Goal: Task Accomplishment & Management: Use online tool/utility

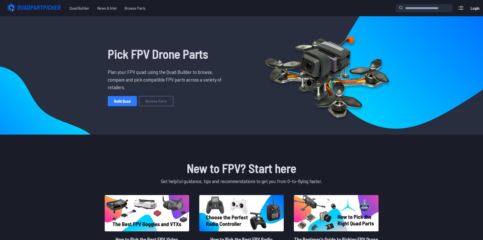
click at [121, 102] on link "Build Quad" at bounding box center [122, 101] width 29 height 10
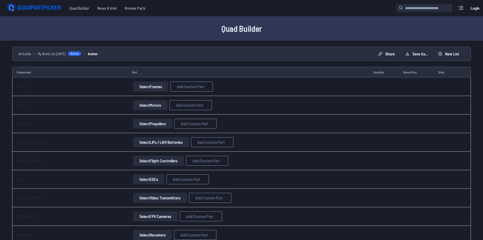
click at [144, 90] on button "Select Frames" at bounding box center [150, 86] width 35 height 10
click at [155, 89] on button "Select Frames" at bounding box center [150, 86] width 35 height 10
click at [148, 88] on button "Select Frames" at bounding box center [150, 86] width 35 height 10
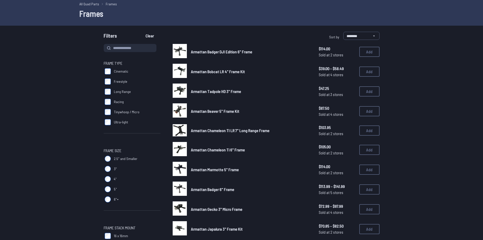
scroll to position [25, 0]
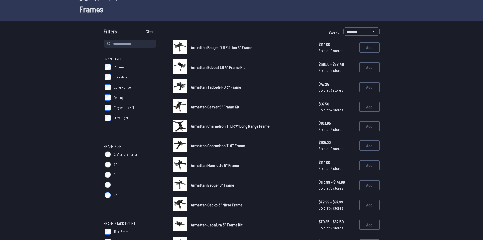
click at [114, 77] on span "Freestyle" at bounding box center [120, 77] width 13 height 5
click at [113, 87] on label "Long Range" at bounding box center [132, 87] width 57 height 10
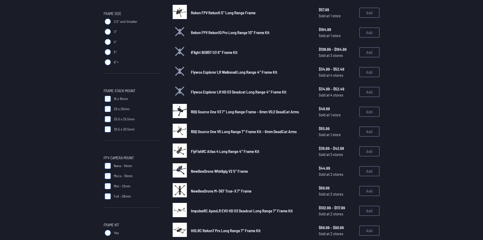
scroll to position [152, 0]
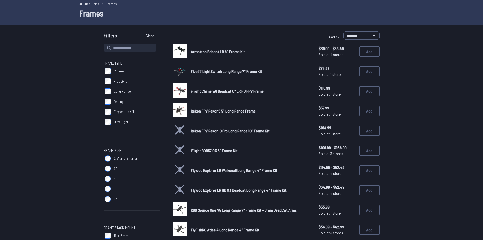
scroll to position [25, 0]
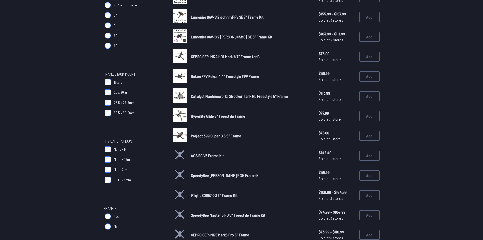
scroll to position [178, 0]
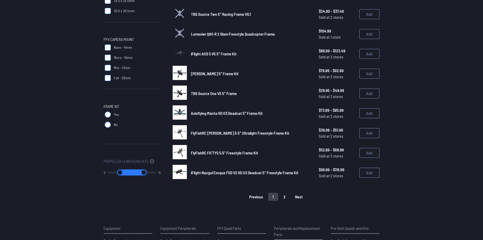
scroll to position [279, 0]
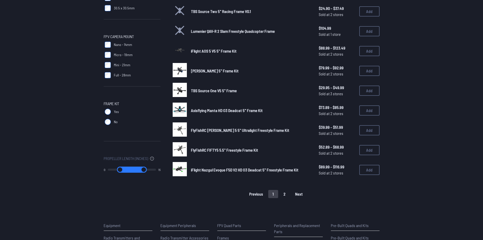
click at [115, 112] on span "Yes" at bounding box center [116, 111] width 5 height 5
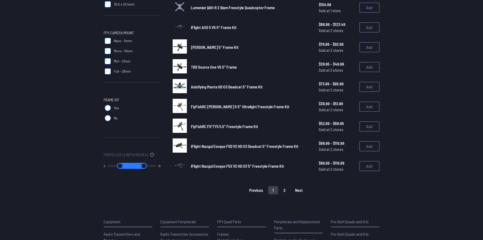
scroll to position [304, 0]
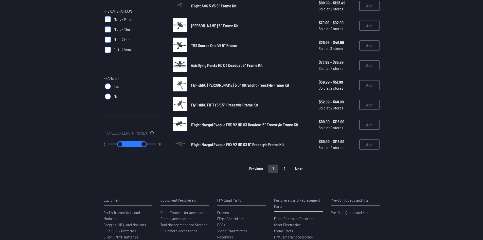
click at [239, 144] on span "iFlight Nazgul Evoque F5X V2 HD O3 5" Freestyle Frame Kit" at bounding box center [237, 144] width 93 height 5
click at [181, 144] on img at bounding box center [180, 144] width 14 height 14
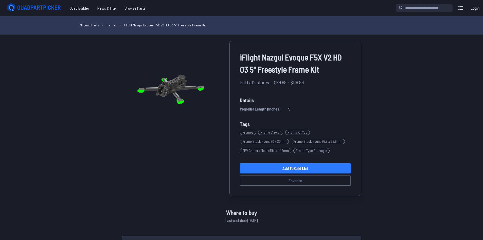
click at [309, 167] on link "Add to Build List" at bounding box center [295, 168] width 111 height 10
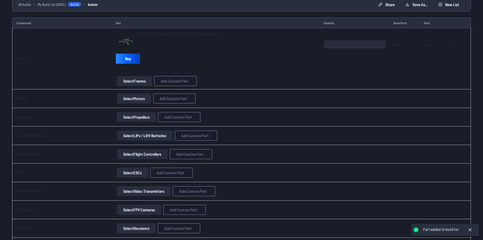
scroll to position [52, 0]
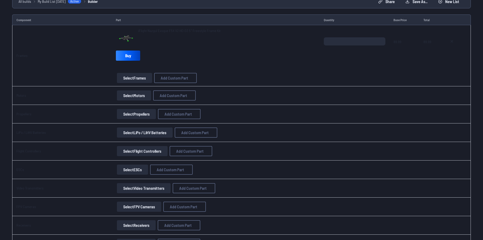
click at [139, 98] on button "Select Motors" at bounding box center [134, 95] width 34 height 10
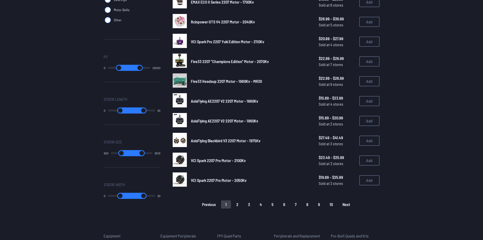
scroll to position [304, 0]
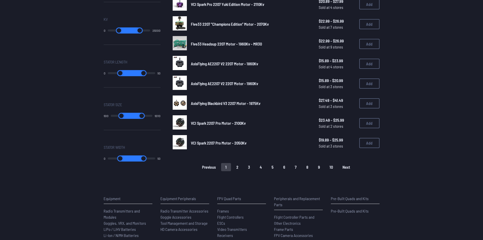
click at [347, 165] on span "Next" at bounding box center [347, 167] width 8 height 4
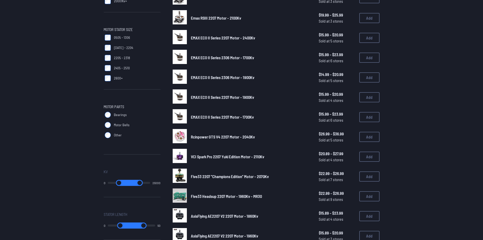
scroll to position [0, 0]
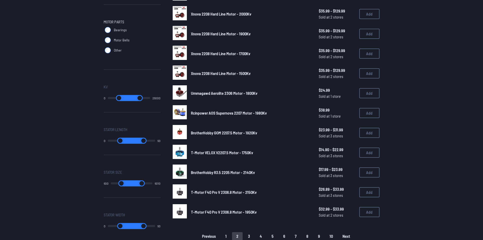
scroll to position [254, 0]
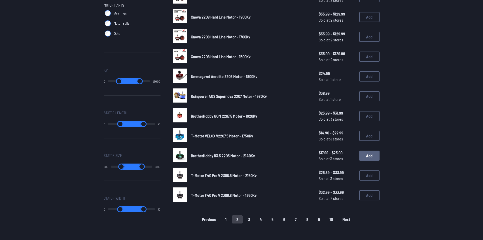
click at [374, 158] on button "Add" at bounding box center [370, 155] width 20 height 10
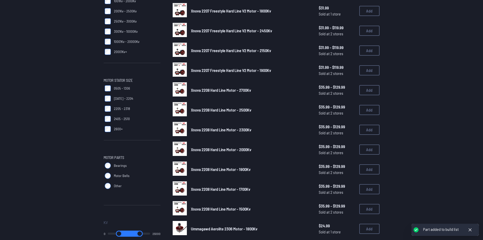
scroll to position [6, 0]
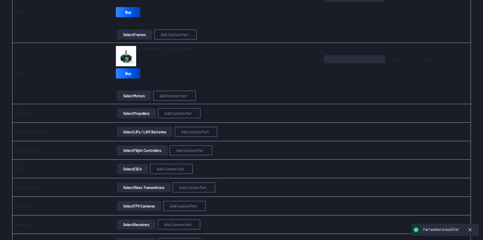
scroll to position [101, 0]
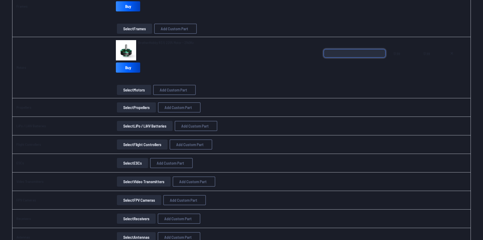
click at [339, 53] on input "*" at bounding box center [355, 53] width 62 height 8
click at [381, 50] on input "*" at bounding box center [355, 53] width 62 height 8
type input "*"
click at [381, 50] on input "*" at bounding box center [355, 53] width 62 height 8
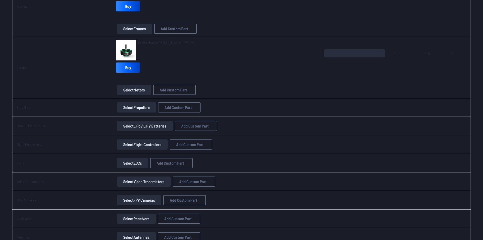
drag, startPoint x: 286, startPoint y: 101, endPoint x: 294, endPoint y: 103, distance: 7.4
click at [294, 103] on td "Select Propellers Add Custom Part Add Custom Part Part name* Brand / Manufactur…" at bounding box center [216, 107] width 208 height 19
click at [134, 108] on button "Select Propellers" at bounding box center [136, 107] width 39 height 10
click at [136, 107] on button "Select Propellers" at bounding box center [136, 107] width 39 height 10
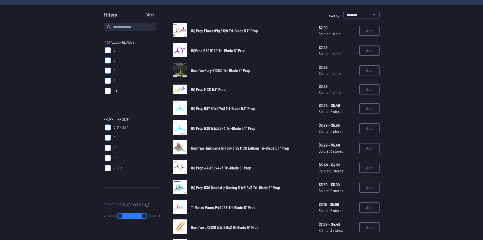
scroll to position [152, 0]
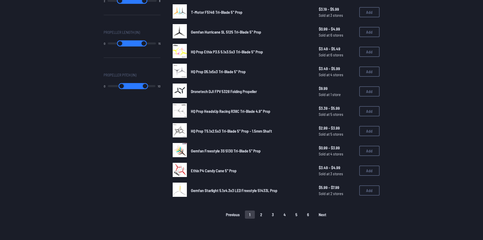
scroll to position [279, 0]
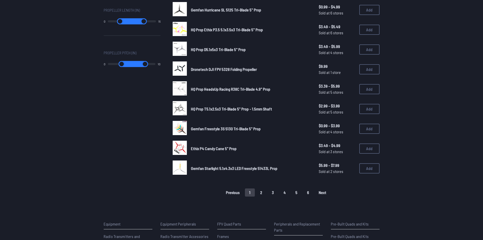
click at [326, 193] on button "Next" at bounding box center [323, 192] width 16 height 8
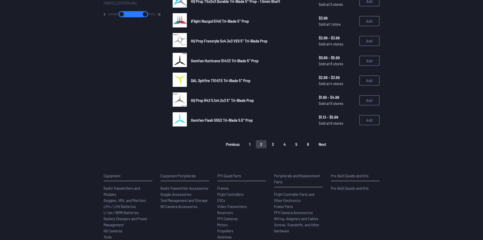
scroll to position [330, 0]
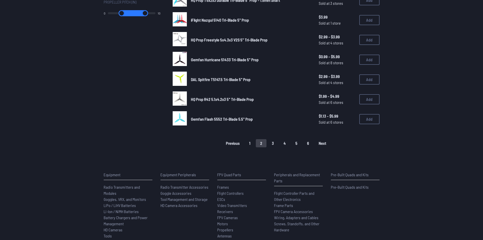
click at [318, 144] on button "Next" at bounding box center [323, 143] width 16 height 8
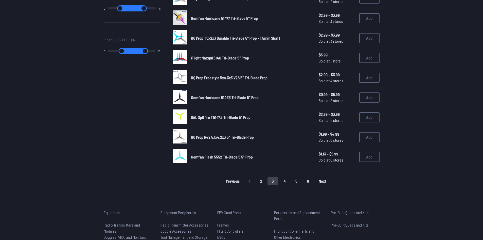
scroll to position [304, 0]
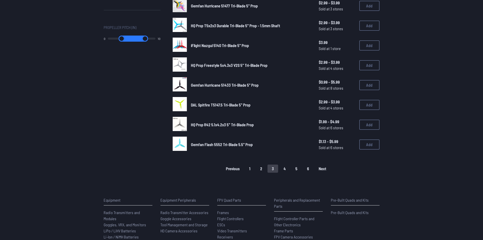
click at [322, 170] on span "Next" at bounding box center [323, 168] width 8 height 4
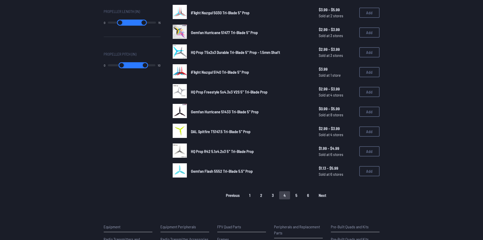
scroll to position [279, 0]
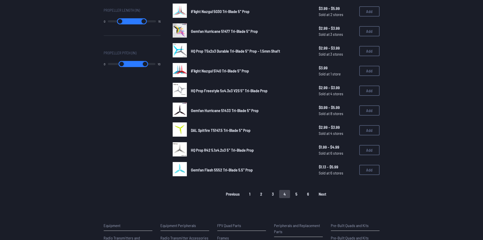
click at [320, 192] on span "Next" at bounding box center [323, 194] width 8 height 4
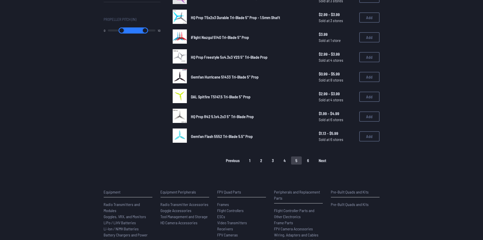
scroll to position [355, 0]
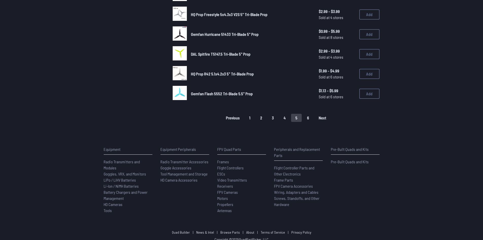
click at [323, 119] on span "Next" at bounding box center [323, 118] width 8 height 4
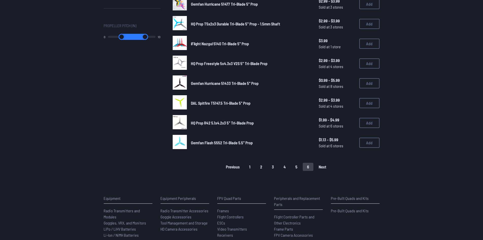
scroll to position [330, 0]
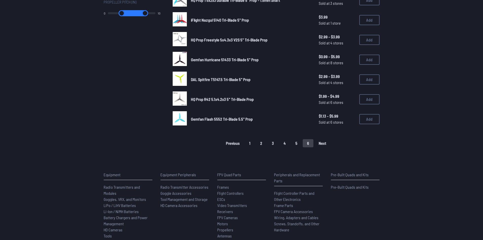
click at [253, 144] on button "1" at bounding box center [250, 143] width 10 height 8
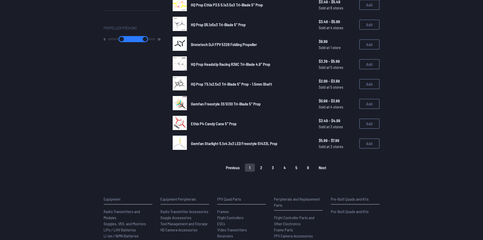
scroll to position [304, 0]
click at [373, 125] on button "Add" at bounding box center [370, 123] width 20 height 10
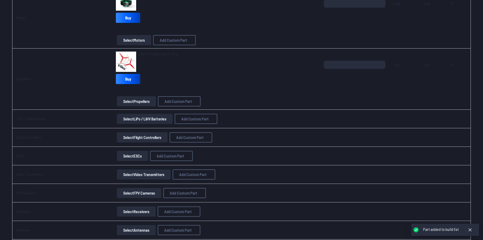
scroll to position [152, 0]
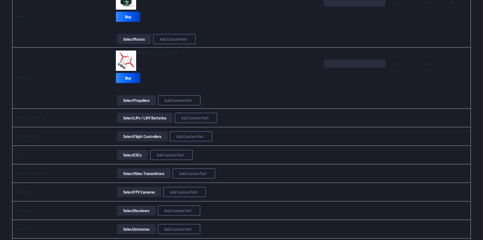
click at [151, 118] on button "Select LiPo / LiHV Batteries" at bounding box center [145, 118] width 56 height 10
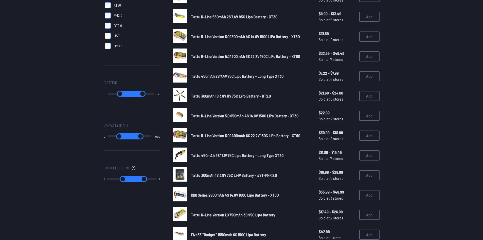
scroll to position [51, 0]
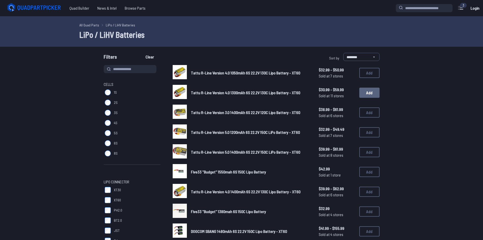
click at [368, 94] on button "Add" at bounding box center [370, 93] width 20 height 10
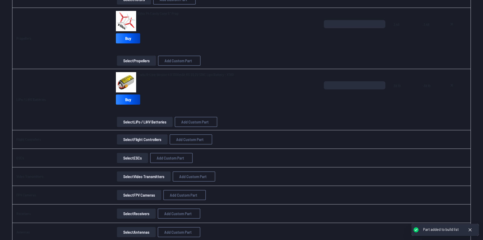
scroll to position [237, 0]
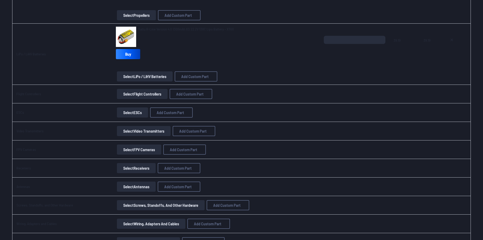
click at [141, 93] on button "Select Flight Controllers" at bounding box center [142, 94] width 51 height 10
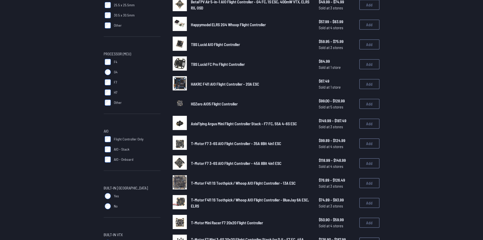
scroll to position [127, 0]
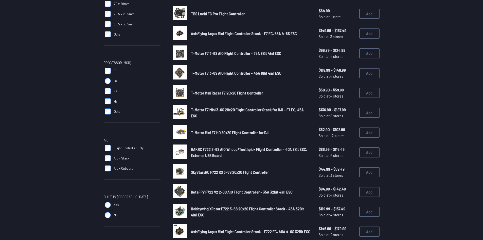
scroll to position [127, 0]
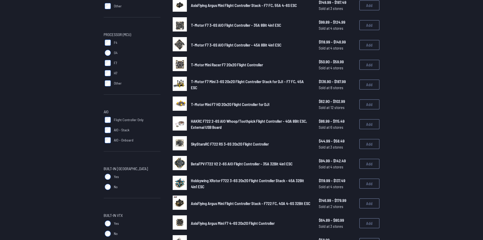
click at [114, 127] on span "AIO - Stack" at bounding box center [121, 129] width 15 height 5
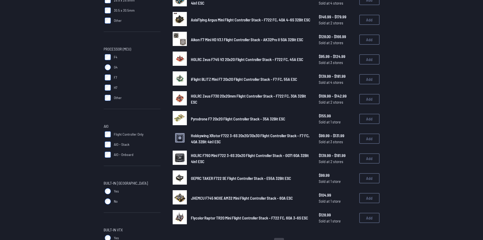
scroll to position [178, 0]
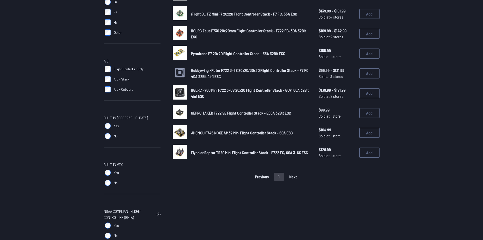
click at [115, 71] on span "Flight Controller Only" at bounding box center [129, 68] width 30 height 5
click at [116, 76] on label "AIO - Stack" at bounding box center [132, 79] width 57 height 10
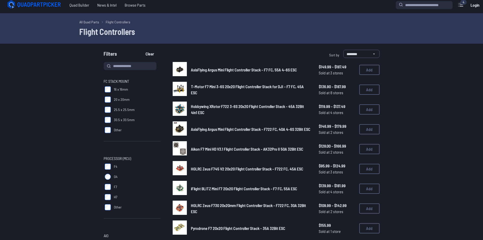
scroll to position [0, 0]
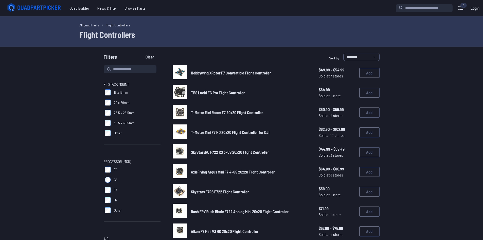
click at [217, 75] on link "Hobbywing XRotor F7 Convertible Flight Controller" at bounding box center [251, 73] width 120 height 6
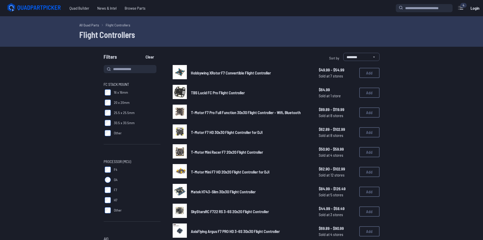
click at [109, 108] on label "25.5 x 25.5mm" at bounding box center [132, 113] width 57 height 10
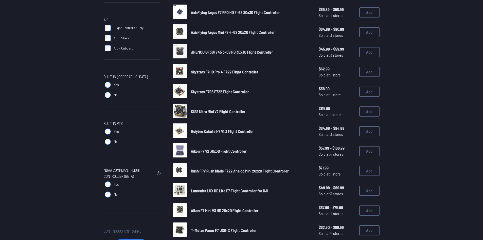
scroll to position [254, 0]
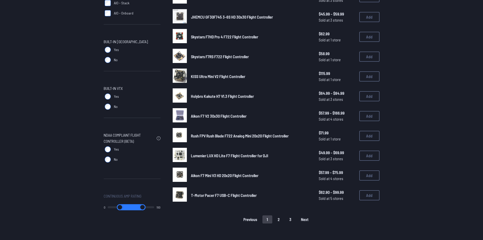
click at [279, 218] on button "2" at bounding box center [279, 219] width 11 height 8
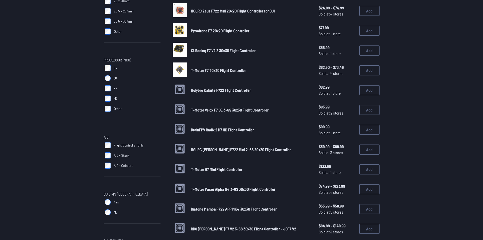
scroll to position [203, 0]
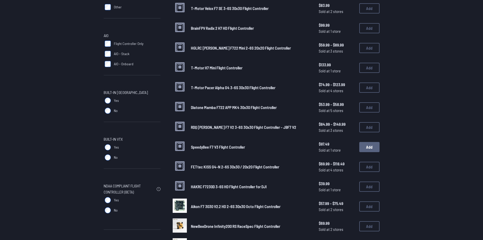
click at [375, 148] on button "Add" at bounding box center [370, 147] width 20 height 10
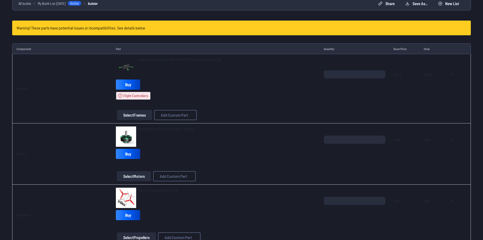
scroll to position [25, 0]
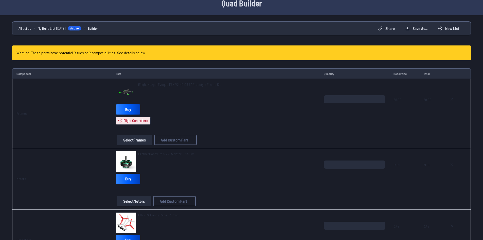
click at [175, 84] on span "iFlight Nazgul Evoque F5X V2 HD O3 5" Freestyle Frame Kit" at bounding box center [179, 84] width 82 height 4
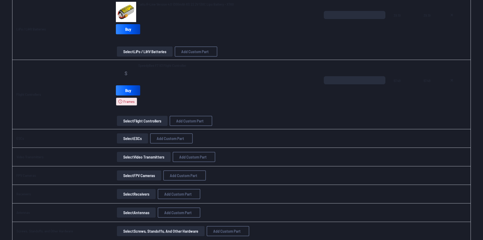
scroll to position [355, 0]
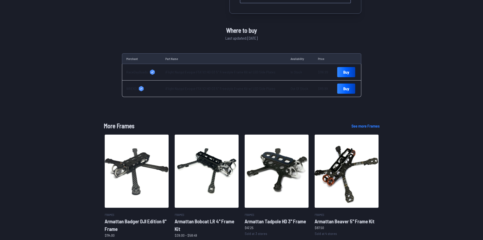
scroll to position [228, 0]
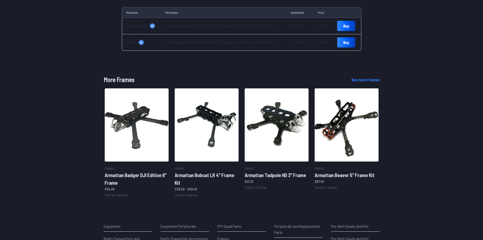
drag, startPoint x: 400, startPoint y: 31, endPoint x: 392, endPoint y: 33, distance: 9.1
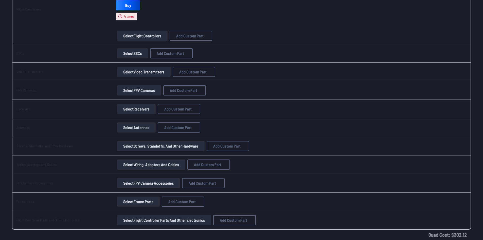
scroll to position [406, 0]
